Goal: Information Seeking & Learning: Find specific fact

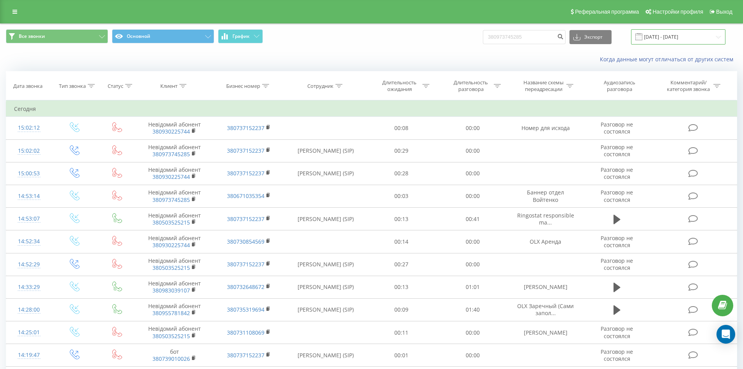
click at [717, 37] on input "[DATE] - [DATE]" at bounding box center [678, 36] width 94 height 15
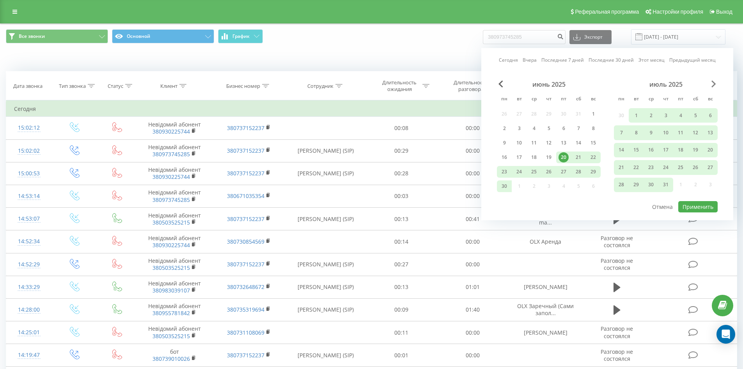
click at [715, 84] on span "Next Month" at bounding box center [713, 83] width 5 height 7
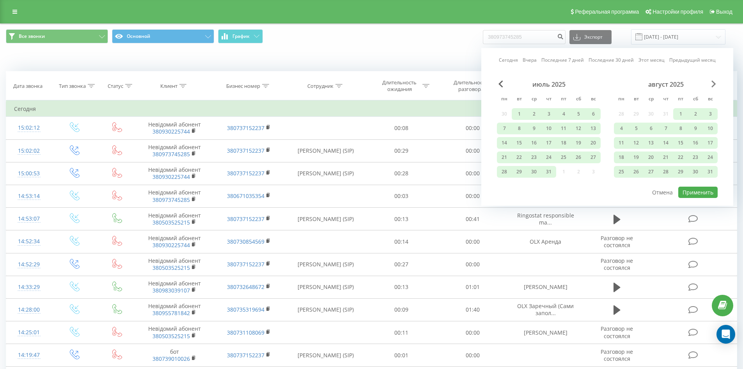
click at [715, 84] on span "Next Month" at bounding box center [713, 83] width 5 height 7
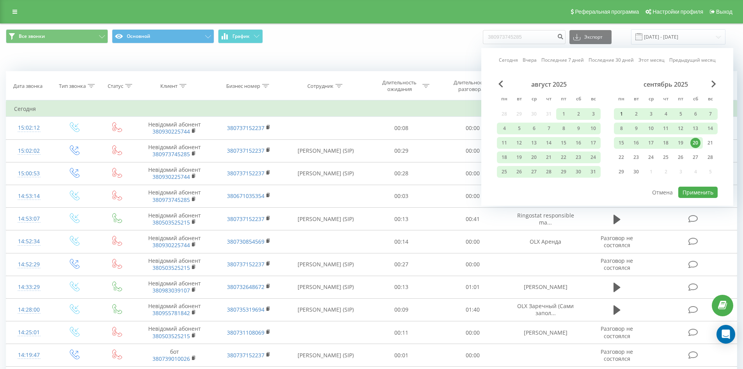
click at [617, 114] on div "1" at bounding box center [621, 114] width 10 height 10
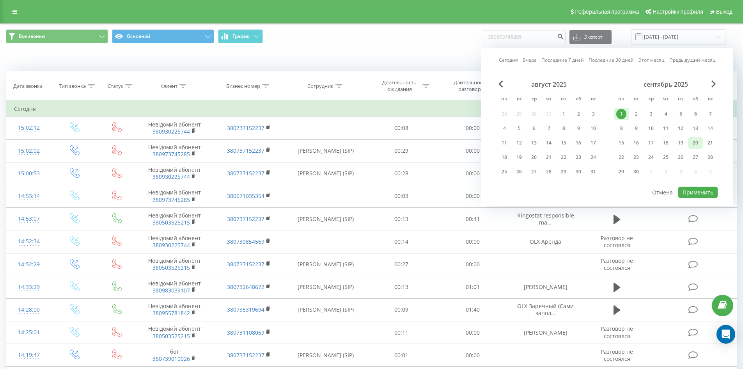
click at [692, 141] on div "20" at bounding box center [695, 143] width 10 height 10
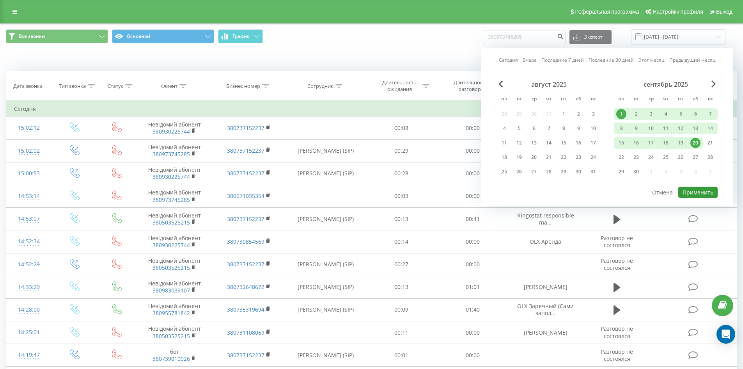
click at [702, 189] on button "Применить" at bounding box center [697, 191] width 39 height 11
type input "01.09.2025 - 20.09.2025"
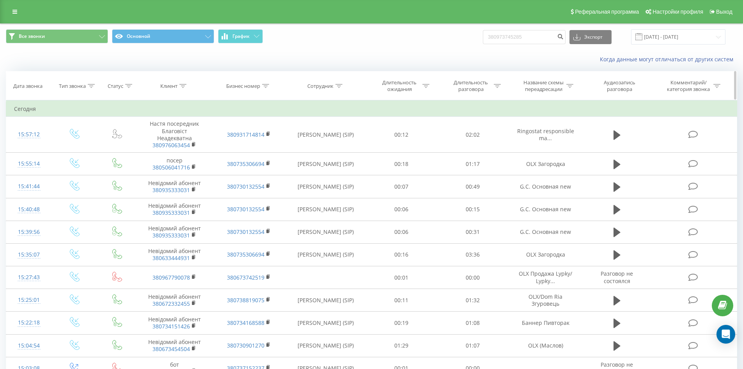
click at [339, 87] on icon at bounding box center [338, 86] width 7 height 4
click at [328, 137] on input "text" at bounding box center [325, 142] width 69 height 14
click at [332, 156] on span "OK" at bounding box center [343, 157] width 22 height 12
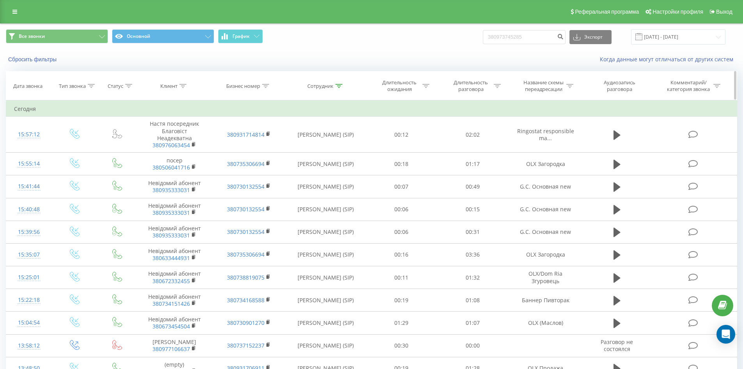
click at [339, 84] on icon at bounding box center [338, 86] width 7 height 4
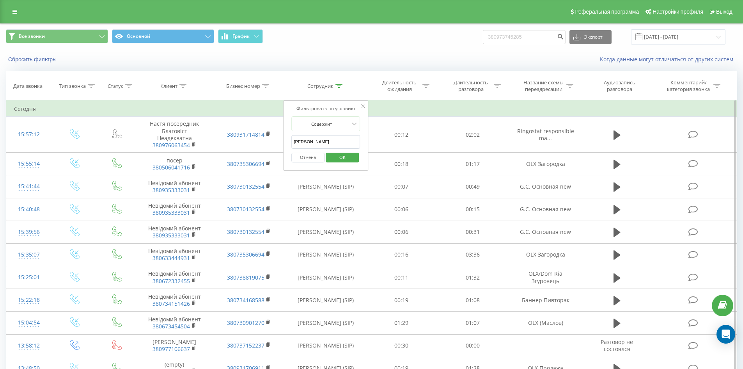
click at [326, 137] on input "яремчук" at bounding box center [325, 142] width 69 height 14
type input "я"
click at [344, 160] on span "OK" at bounding box center [343, 157] width 22 height 12
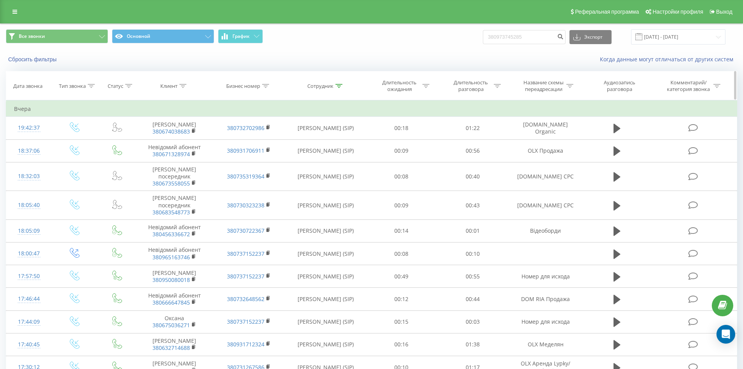
click at [340, 86] on icon at bounding box center [338, 86] width 7 height 4
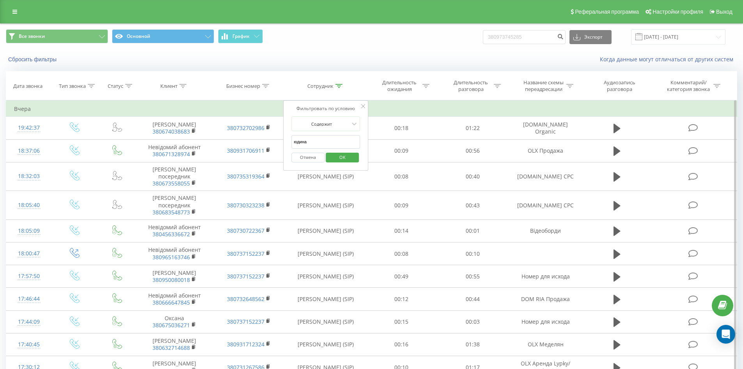
click at [340, 142] on input "юдина" at bounding box center [325, 142] width 69 height 14
type input "ю"
click at [342, 159] on span "OK" at bounding box center [343, 157] width 22 height 12
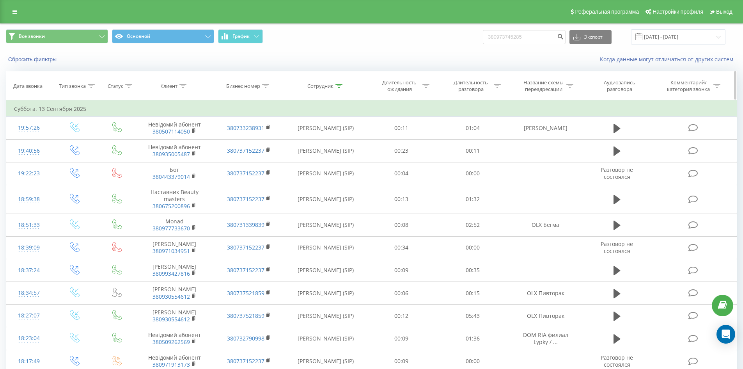
click at [339, 86] on icon at bounding box center [338, 86] width 7 height 4
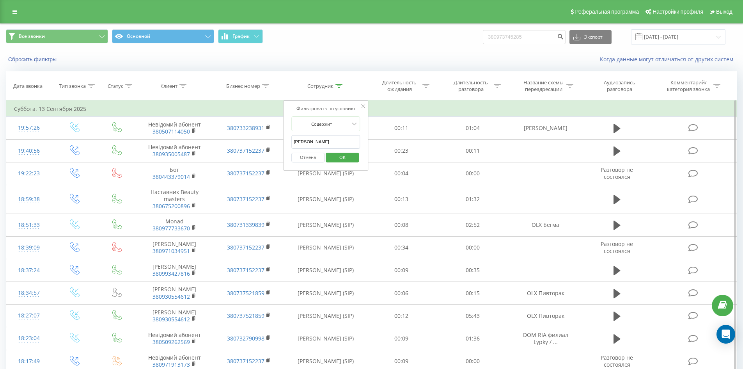
click at [325, 144] on input "іщенко" at bounding box center [325, 142] width 69 height 14
type input "і"
click at [325, 144] on input "text" at bounding box center [325, 142] width 69 height 14
type input "дзюман"
click at [336, 159] on span "OK" at bounding box center [343, 157] width 22 height 12
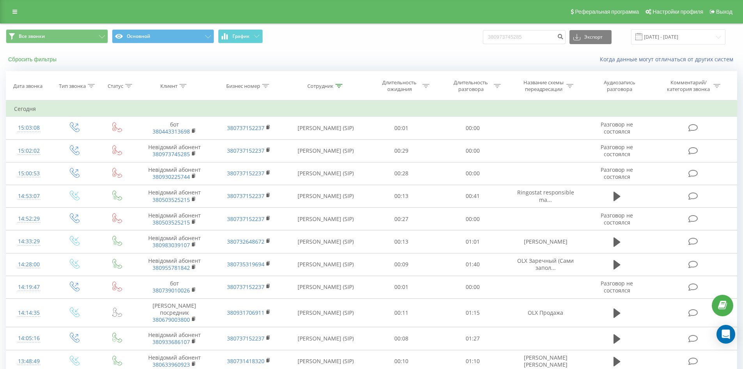
click at [45, 60] on button "Сбросить фильтры" at bounding box center [33, 59] width 55 height 7
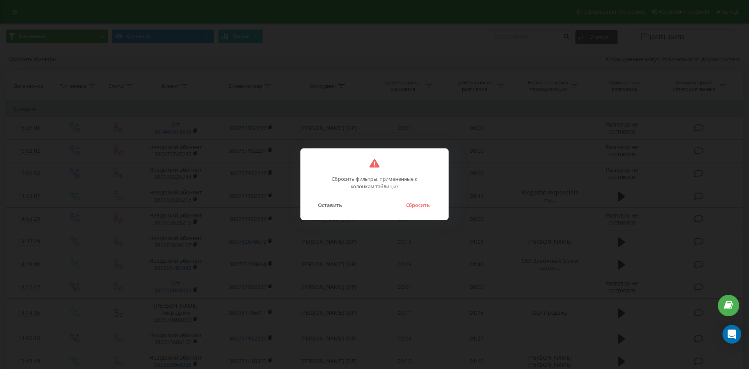
click at [414, 203] on button "Сбросить" at bounding box center [418, 205] width 32 height 10
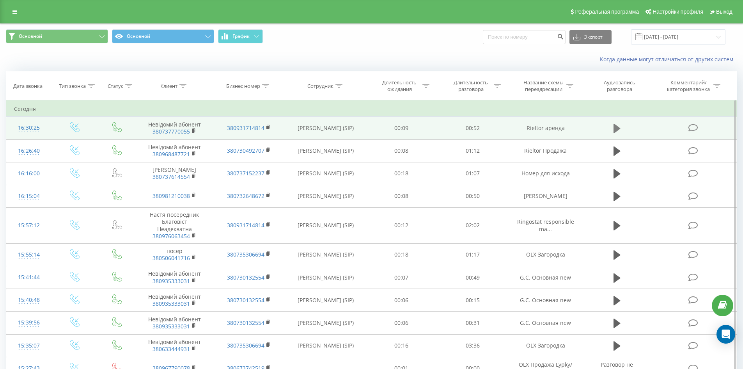
click at [619, 128] on icon at bounding box center [617, 128] width 7 height 9
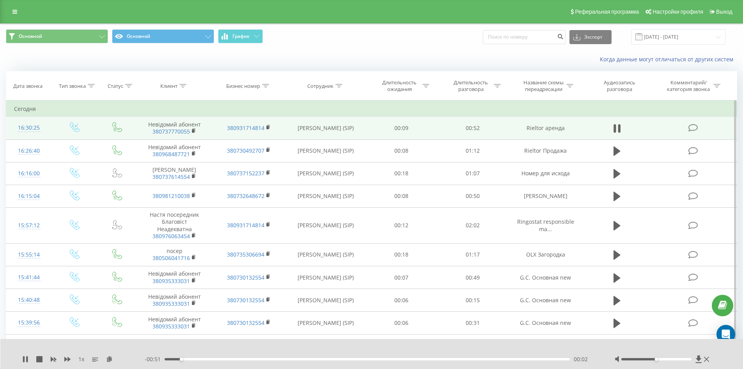
click at [199, 360] on div "00:02" at bounding box center [368, 359] width 406 height 2
click at [26, 358] on icon at bounding box center [25, 359] width 6 height 6
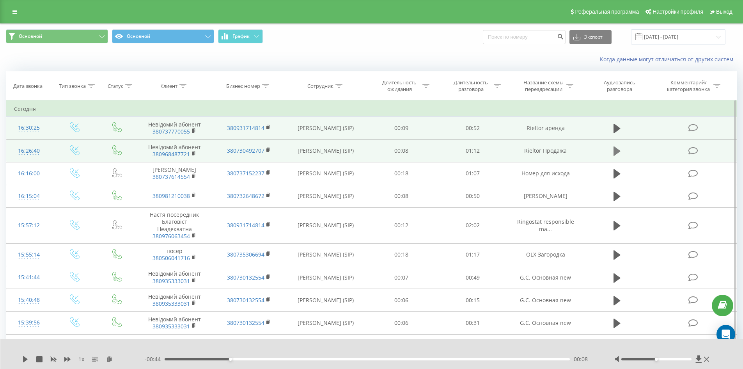
click at [615, 150] on icon at bounding box center [617, 150] width 7 height 9
click at [227, 359] on div "00:11" at bounding box center [368, 359] width 406 height 2
click at [23, 360] on icon at bounding box center [25, 359] width 6 height 6
click at [531, 34] on input at bounding box center [524, 37] width 83 height 14
paste input "380442372333"
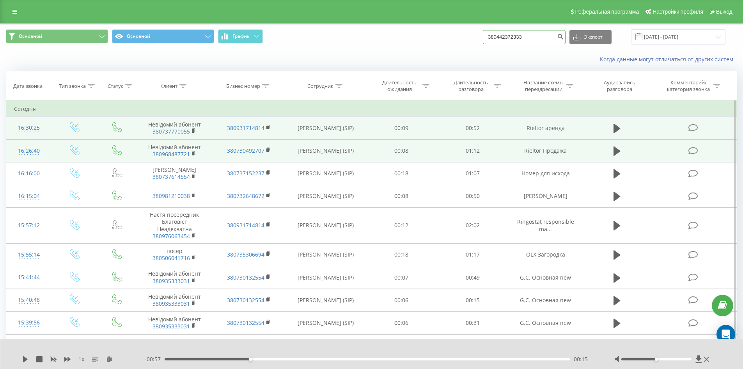
type input "380442372333"
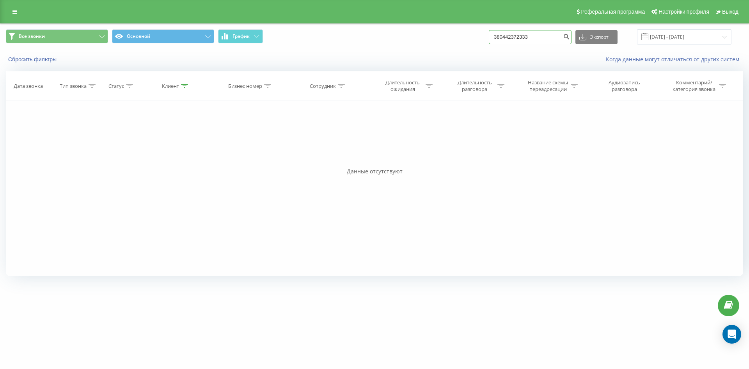
click at [554, 37] on input "380442372333" at bounding box center [530, 37] width 83 height 14
paste input "380506074353"
type input "380506074353"
click at [38, 59] on button "Сбросить фильтры" at bounding box center [33, 59] width 55 height 7
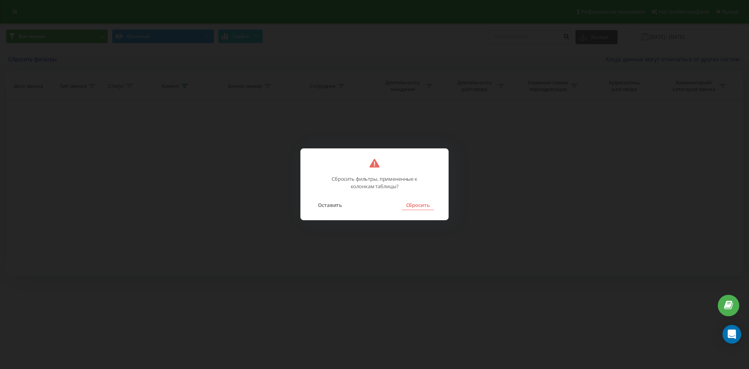
click at [415, 209] on button "Сбросить" at bounding box center [418, 205] width 32 height 10
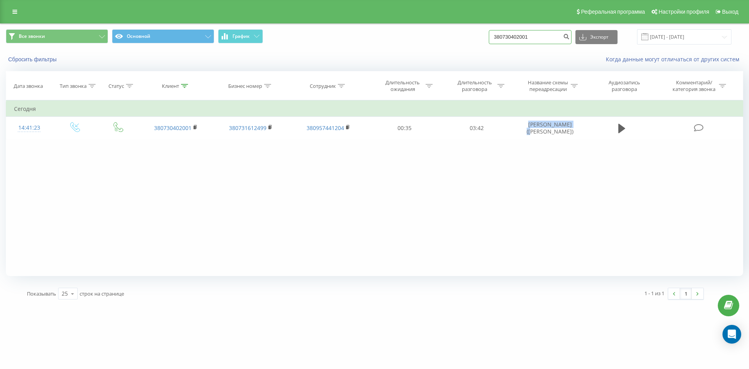
click at [532, 37] on input "380730402001" at bounding box center [530, 37] width 83 height 14
paste input "380506074353"
type input "380506074353"
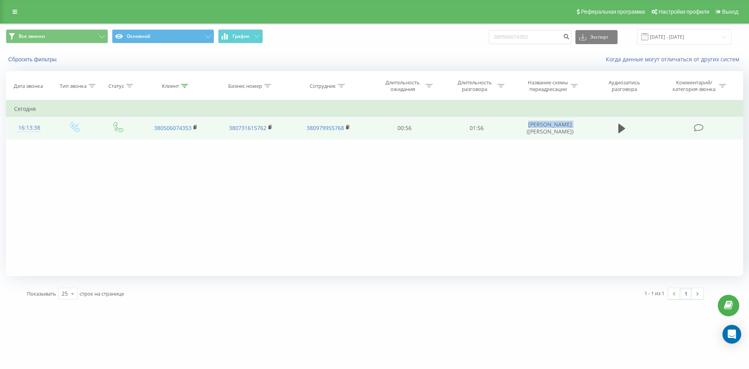
drag, startPoint x: 528, startPoint y: 125, endPoint x: 571, endPoint y: 126, distance: 42.5
click at [571, 126] on td "Живора Наталія (Халанчук)" at bounding box center [550, 128] width 75 height 23
copy td "Живора Наталія"
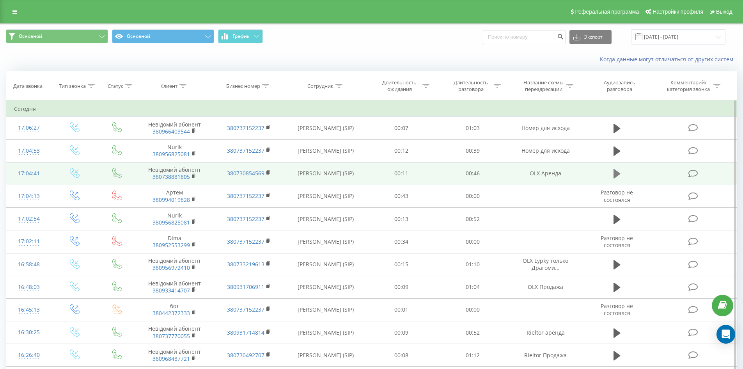
click at [615, 177] on icon at bounding box center [617, 173] width 7 height 9
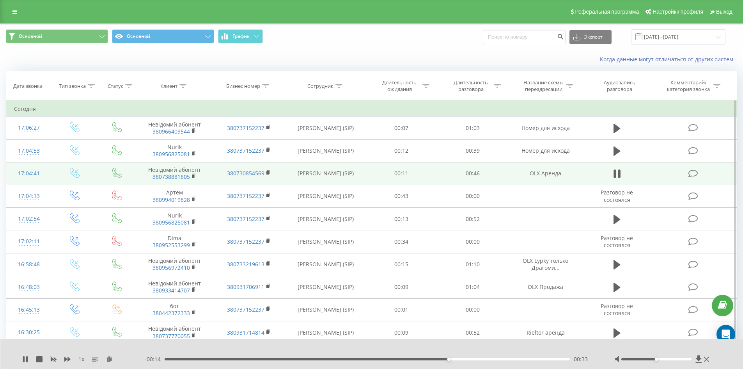
click at [408, 359] on div "00:33" at bounding box center [368, 359] width 406 height 2
click at [376, 358] on div "00:31" at bounding box center [368, 359] width 406 height 2
click at [354, 358] on div "00:25" at bounding box center [368, 359] width 406 height 2
click at [25, 361] on icon at bounding box center [25, 359] width 6 height 6
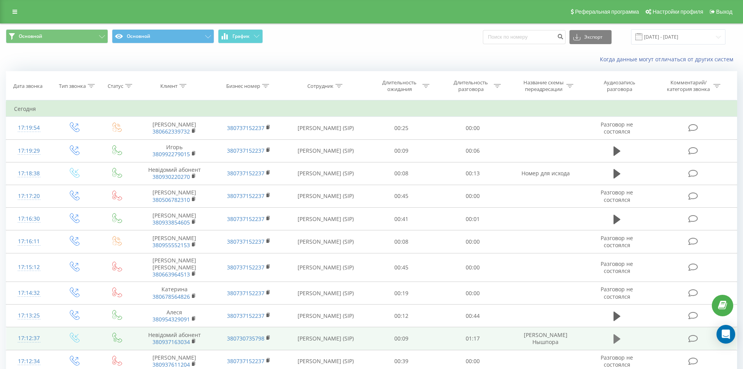
click at [615, 334] on icon at bounding box center [617, 338] width 7 height 9
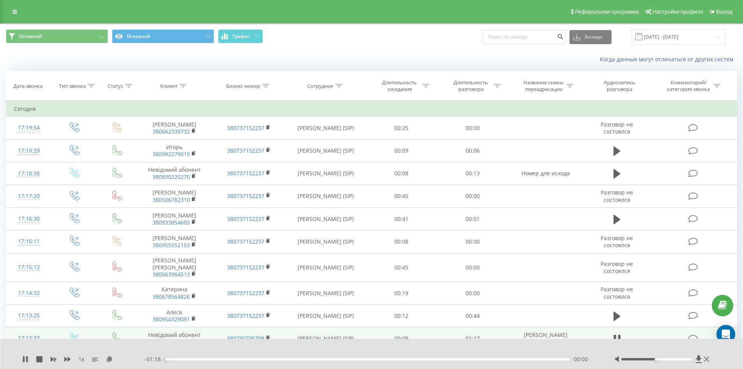
click at [562, 334] on td "DOM RIA Нышпора" at bounding box center [545, 338] width 74 height 23
copy tr "DOM RIA Нышпора"
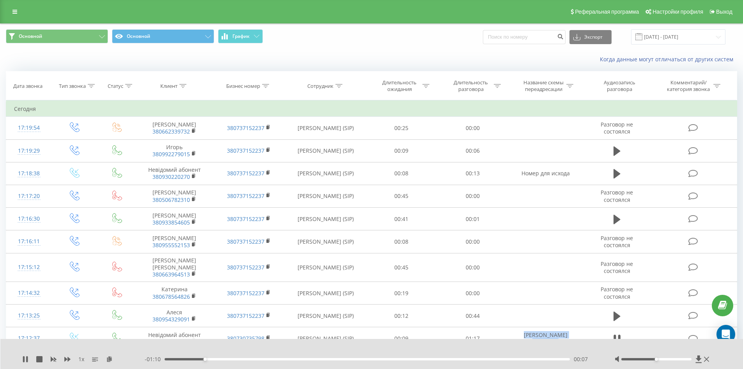
click at [235, 359] on div "00:07" at bounding box center [368, 359] width 406 height 2
click at [252, 358] on div "00:14" at bounding box center [368, 359] width 406 height 2
click at [265, 358] on div "00:17" at bounding box center [368, 359] width 406 height 2
click at [27, 360] on icon at bounding box center [27, 359] width 2 height 6
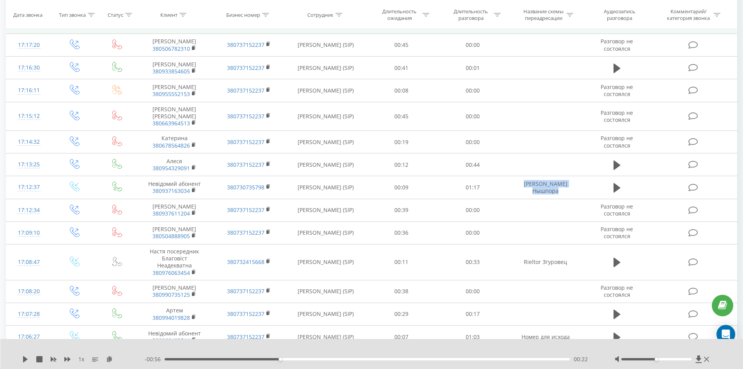
scroll to position [156, 0]
